Goal: Transaction & Acquisition: Purchase product/service

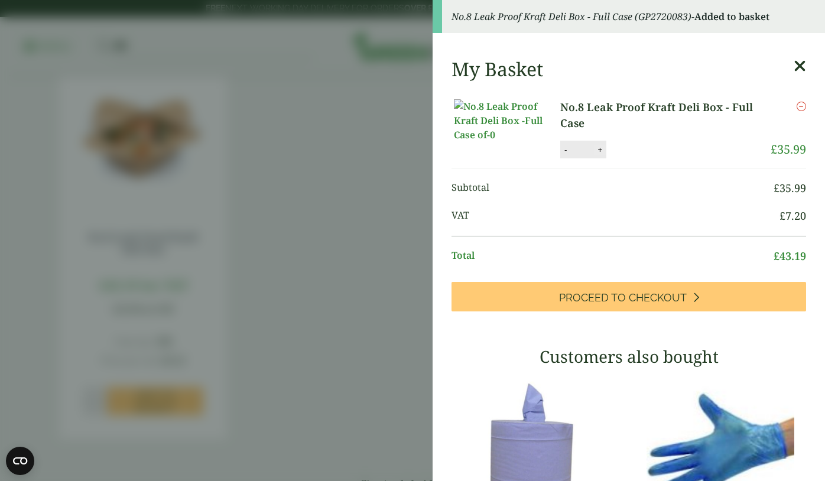
click at [602, 155] on button "+" at bounding box center [600, 150] width 12 height 10
type input "*"
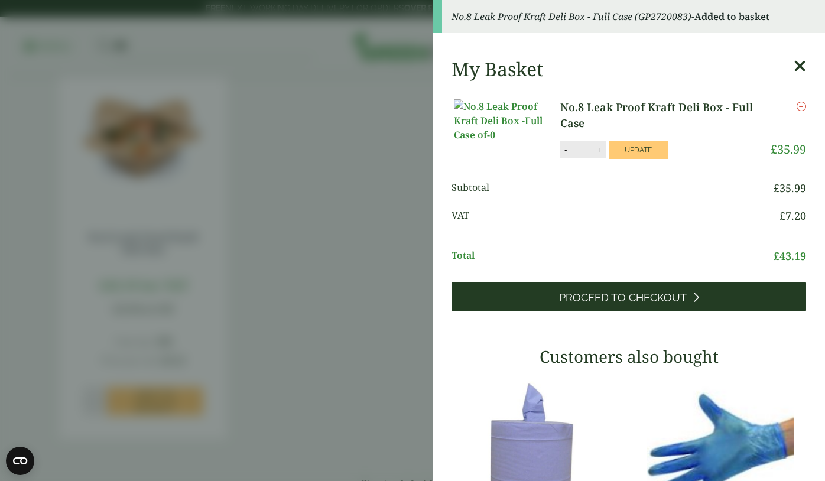
click at [625, 311] on link "Proceed to Checkout" at bounding box center [629, 297] width 355 height 30
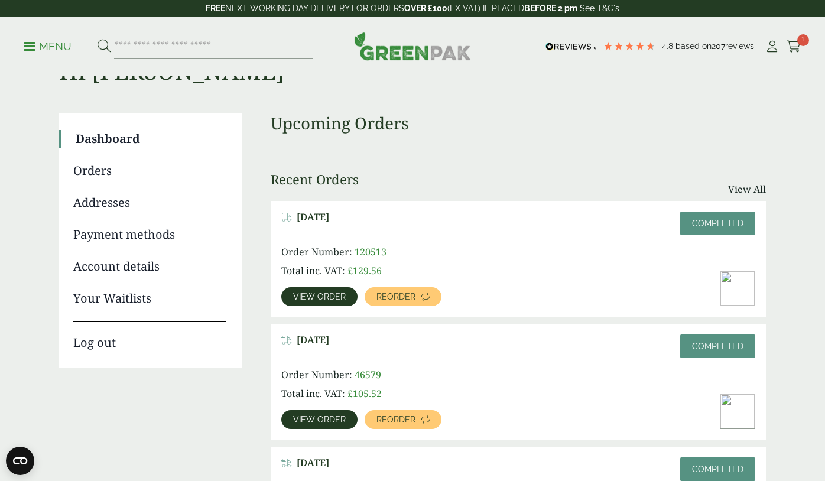
scroll to position [56, 0]
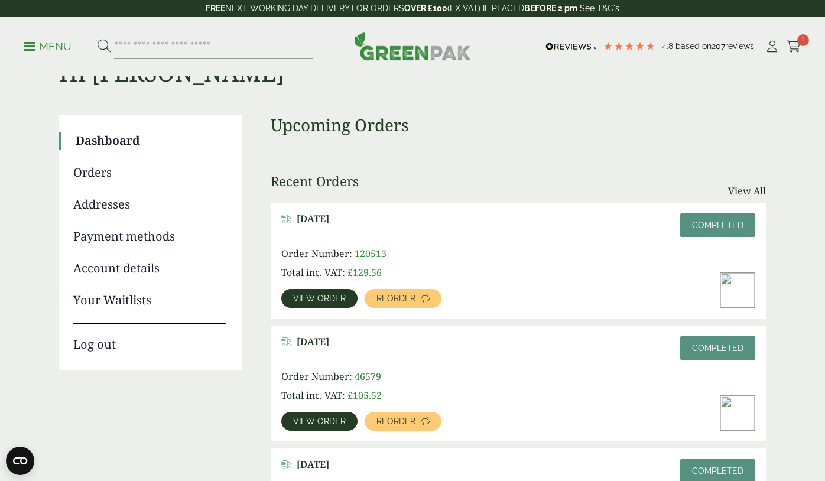
click at [786, 38] on ul "My Account Cart 1" at bounding box center [783, 47] width 37 height 18
click at [793, 43] on icon at bounding box center [794, 47] width 15 height 12
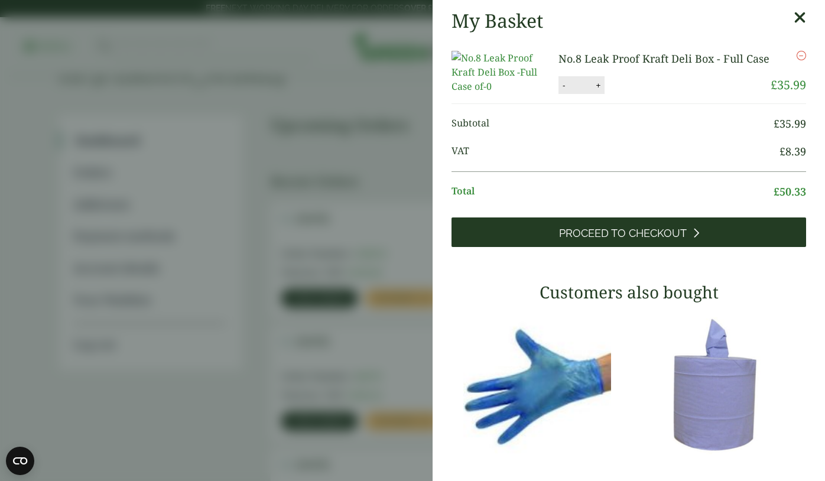
click at [557, 247] on link "Proceed to Checkout" at bounding box center [629, 232] width 355 height 30
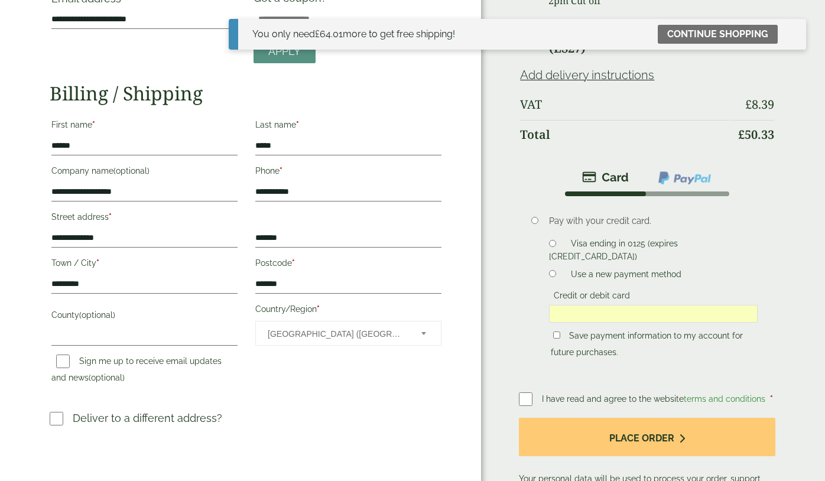
scroll to position [222, 0]
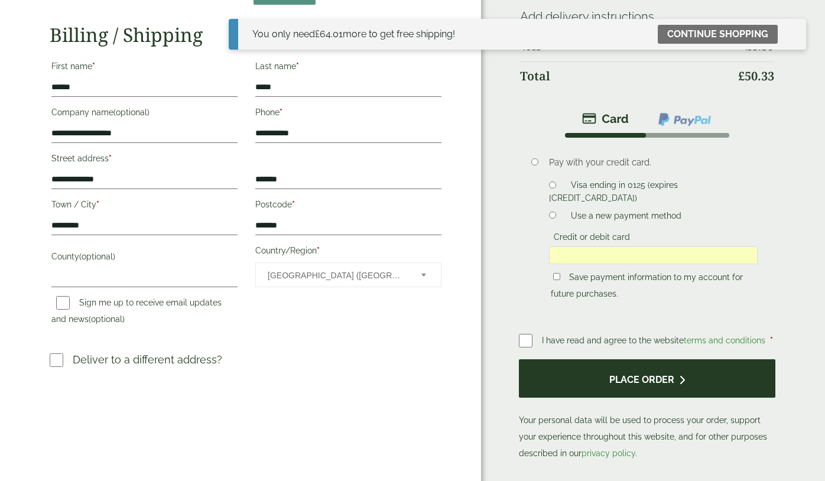
click at [580, 384] on button "Place order" at bounding box center [647, 378] width 257 height 38
